Goal: Information Seeking & Learning: Understand process/instructions

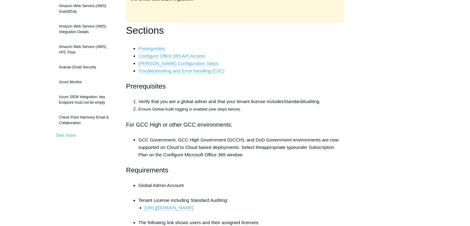
scroll to position [155, 0]
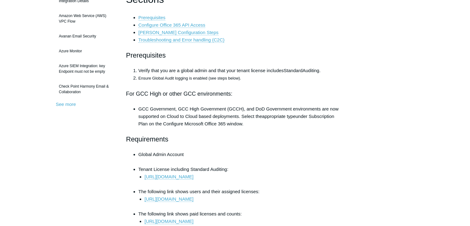
click at [71, 107] on div "1Password SIEM Integration Amazon Web Service (AWS) CloudTrail Log Ingestion Am…" at bounding box center [86, 10] width 61 height 194
click at [72, 105] on link "See more" at bounding box center [66, 103] width 20 height 5
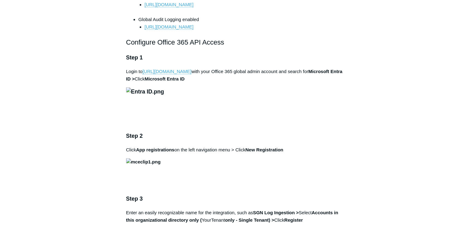
scroll to position [402, 0]
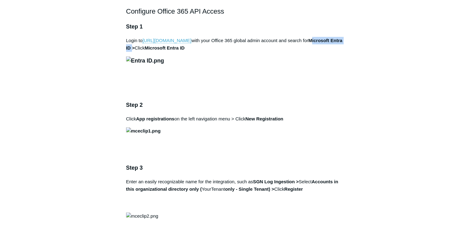
drag, startPoint x: 312, startPoint y: 47, endPoint x: 143, endPoint y: 56, distance: 169.1
click at [143, 50] on strong "Microsoft Entra ID >" at bounding box center [234, 44] width 216 height 13
copy strong "Microsoft Entra ID"
click at [142, 52] on p "Login to [URL][DOMAIN_NAME] with your Office 365 global admin account and searc…" at bounding box center [235, 44] width 218 height 15
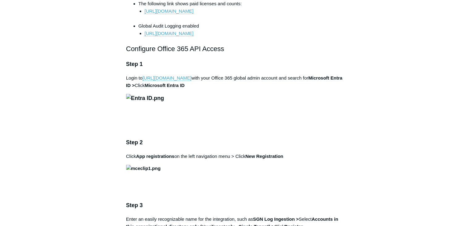
scroll to position [340, 0]
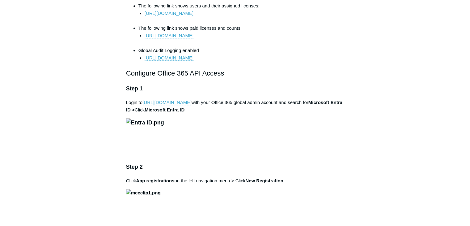
click at [152, 105] on link "[URL][DOMAIN_NAME]" at bounding box center [167, 103] width 49 height 6
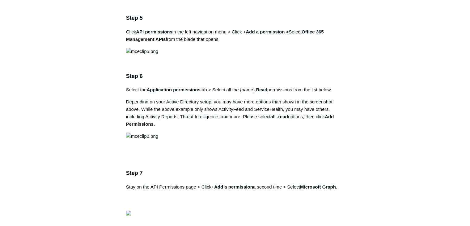
scroll to position [773, 0]
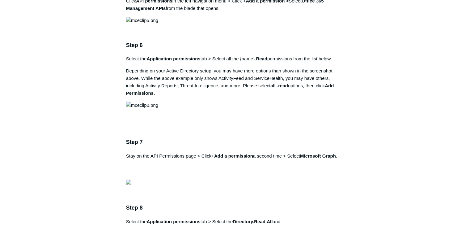
drag, startPoint x: 254, startPoint y: 34, endPoint x: 296, endPoint y: 34, distance: 41.7
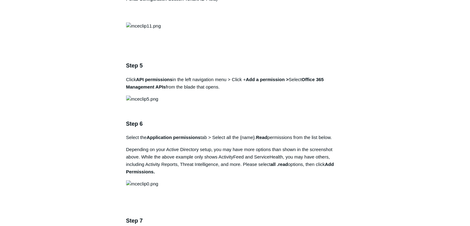
scroll to position [711, 0]
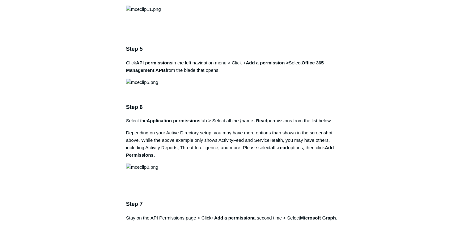
drag, startPoint x: 255, startPoint y: 94, endPoint x: 297, endPoint y: 96, distance: 41.8
copy strong "SGN Log Ingestion"
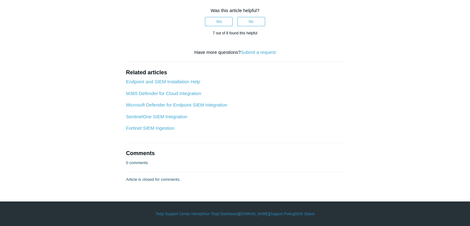
scroll to position [2721, 0]
